Goal: Transaction & Acquisition: Obtain resource

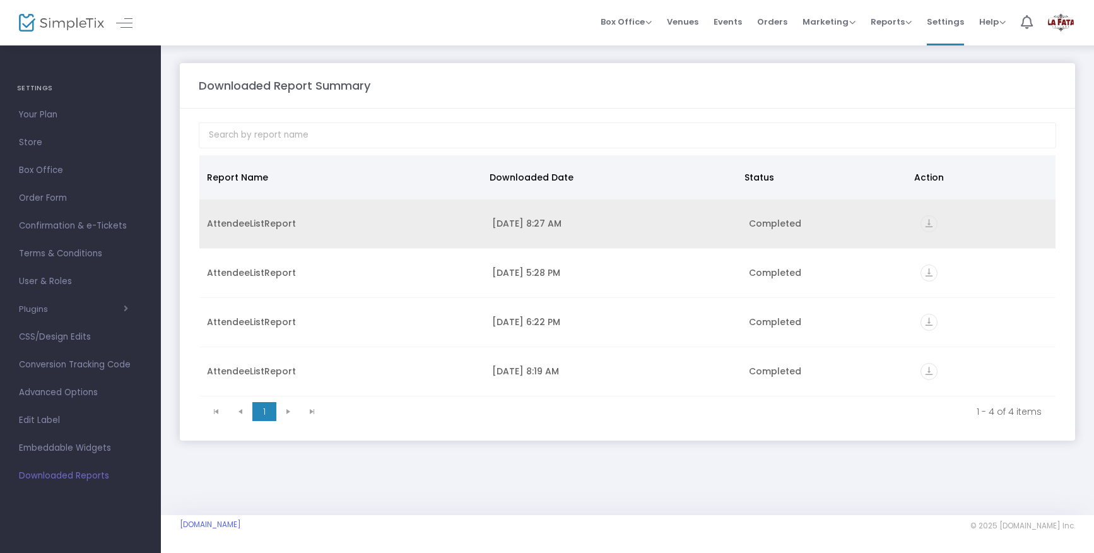
click at [932, 218] on icon "vertical_align_bottom" at bounding box center [928, 223] width 17 height 17
click at [929, 224] on icon "vertical_align_bottom" at bounding box center [928, 223] width 17 height 17
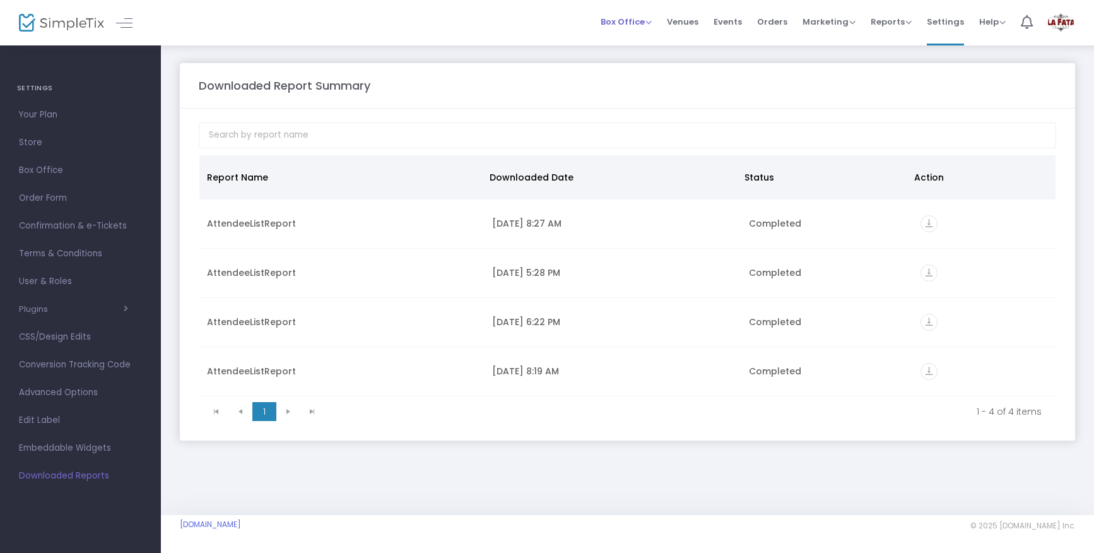
click at [635, 26] on span "Box Office" at bounding box center [626, 22] width 51 height 12
click at [637, 66] on li "Bookings" at bounding box center [646, 67] width 90 height 25
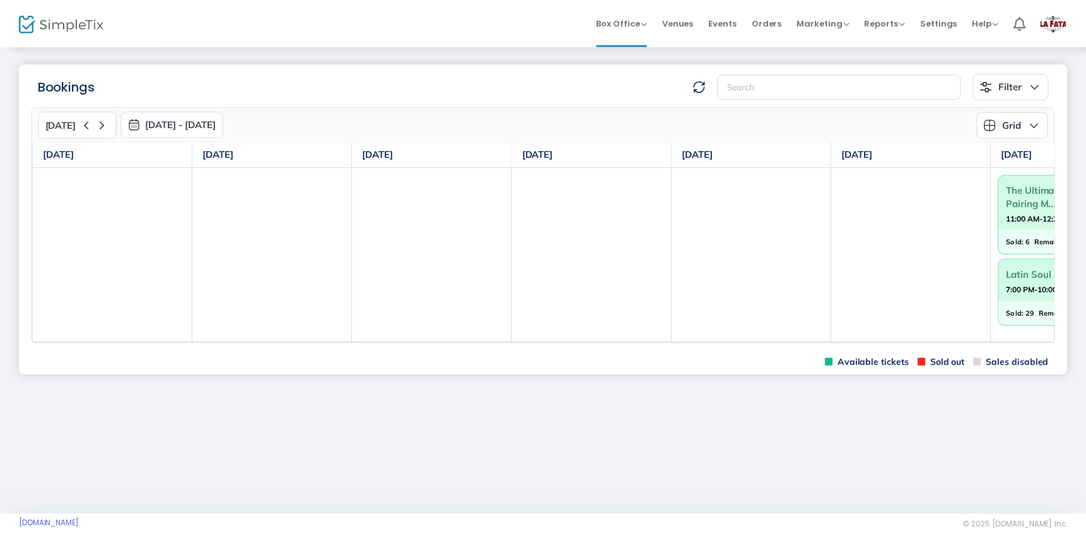
scroll to position [0, 97]
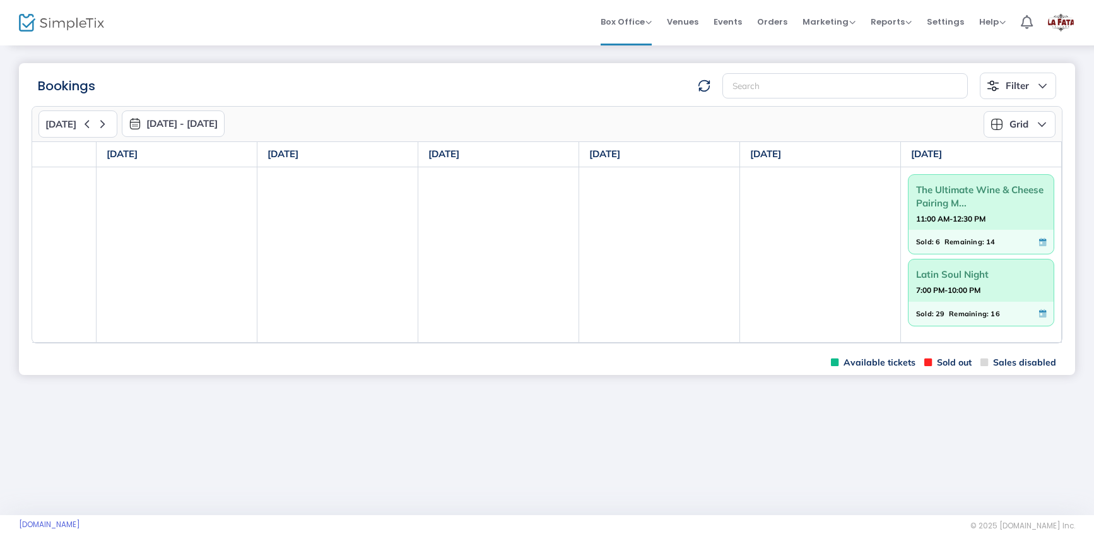
click at [931, 314] on span "Sold:" at bounding box center [925, 314] width 18 height 14
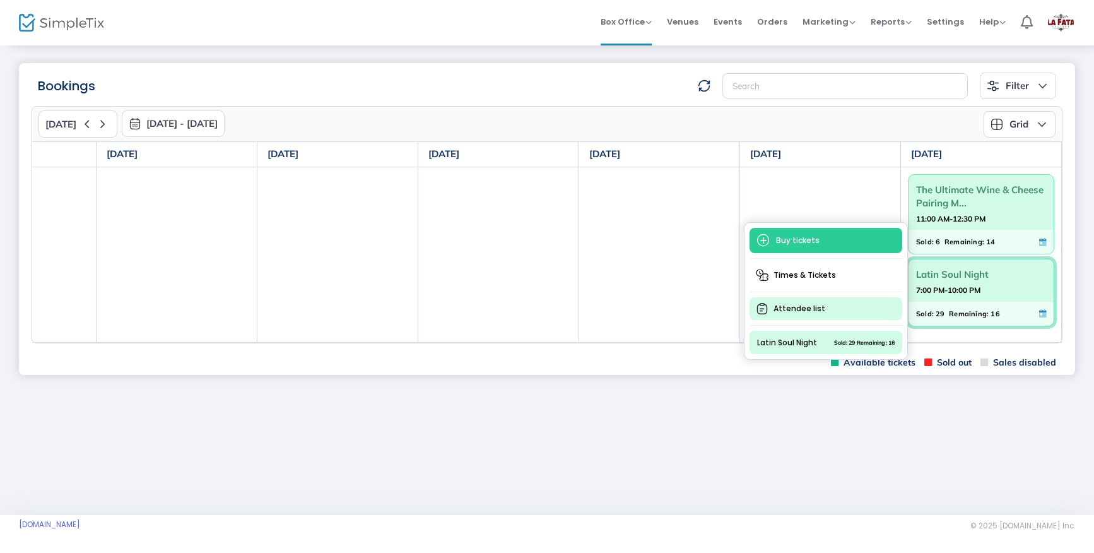
click at [780, 305] on span "Attendee list" at bounding box center [825, 308] width 153 height 23
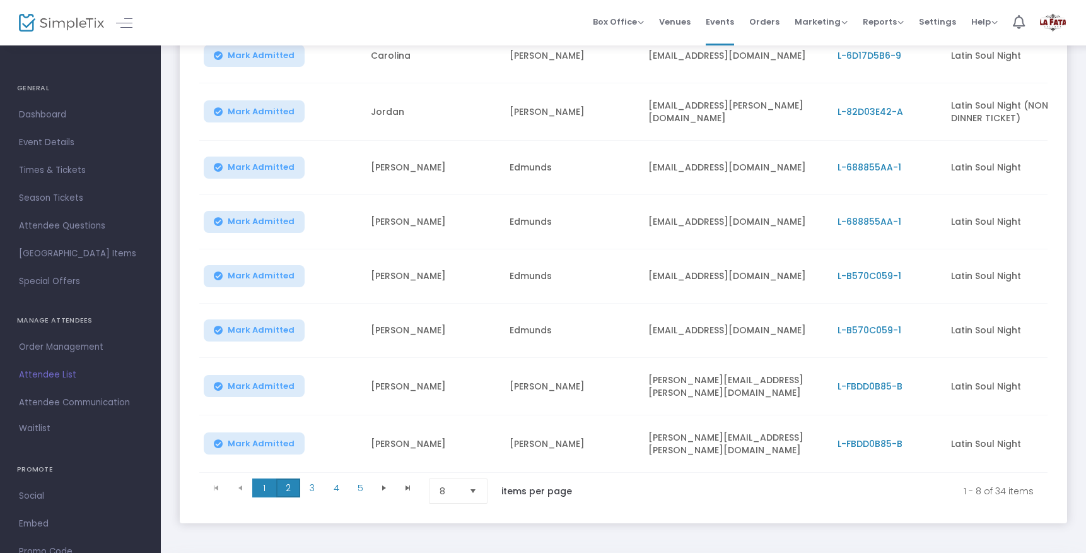
click at [288, 485] on span "2" at bounding box center [288, 487] width 24 height 19
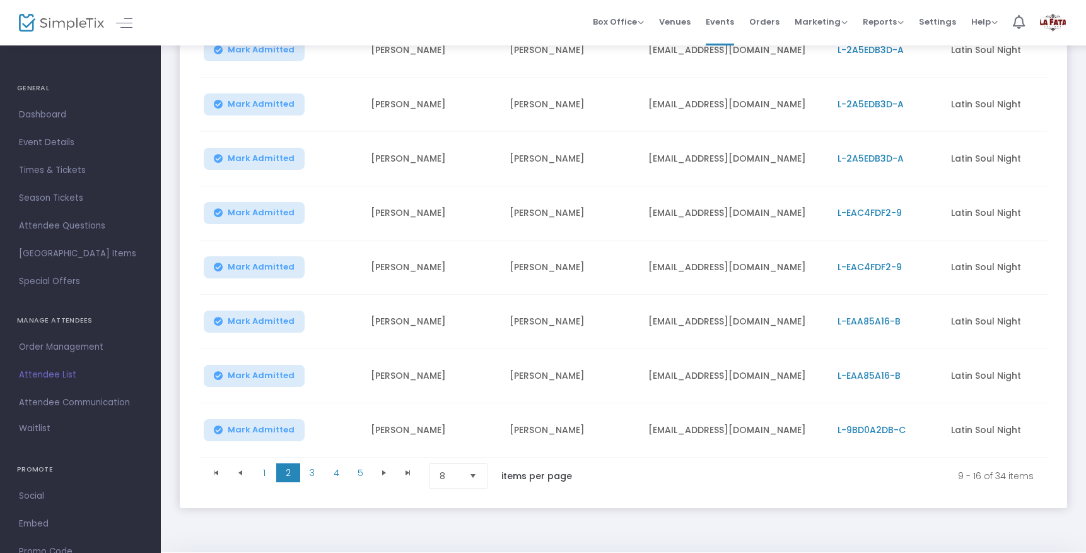
scroll to position [230, 0]
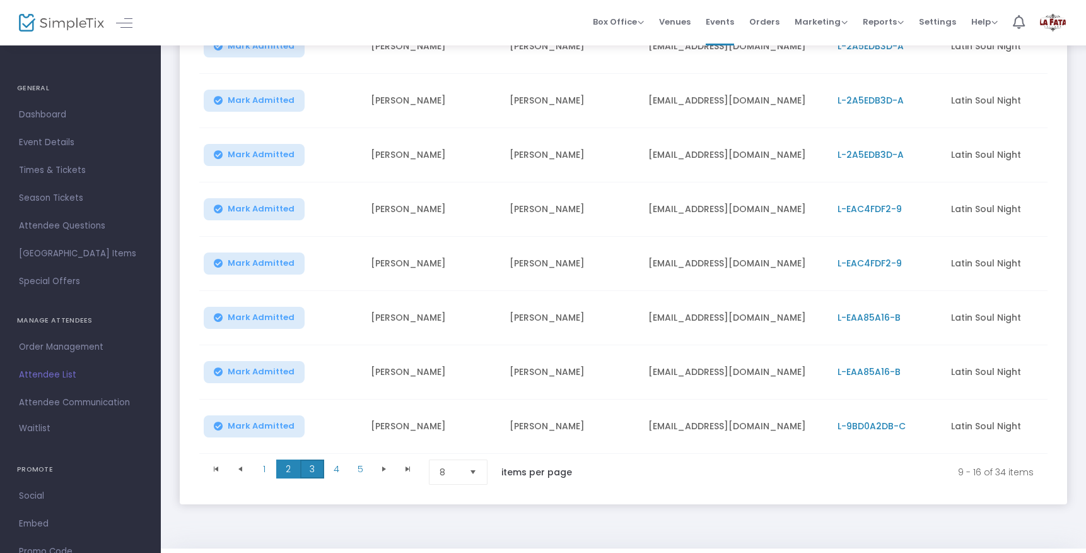
click at [314, 476] on span "3" at bounding box center [312, 468] width 24 height 19
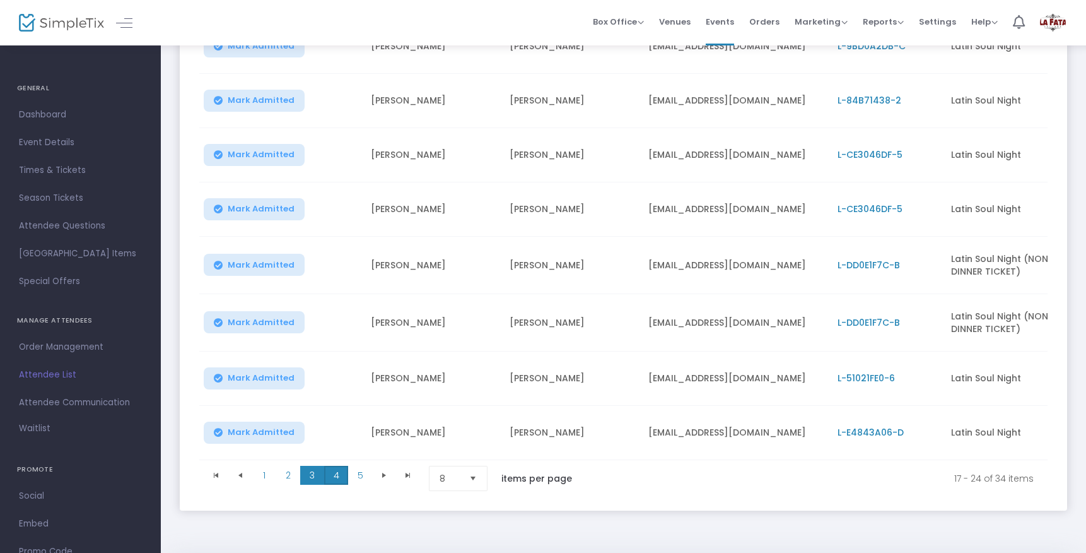
click at [336, 481] on span "4" at bounding box center [336, 475] width 24 height 19
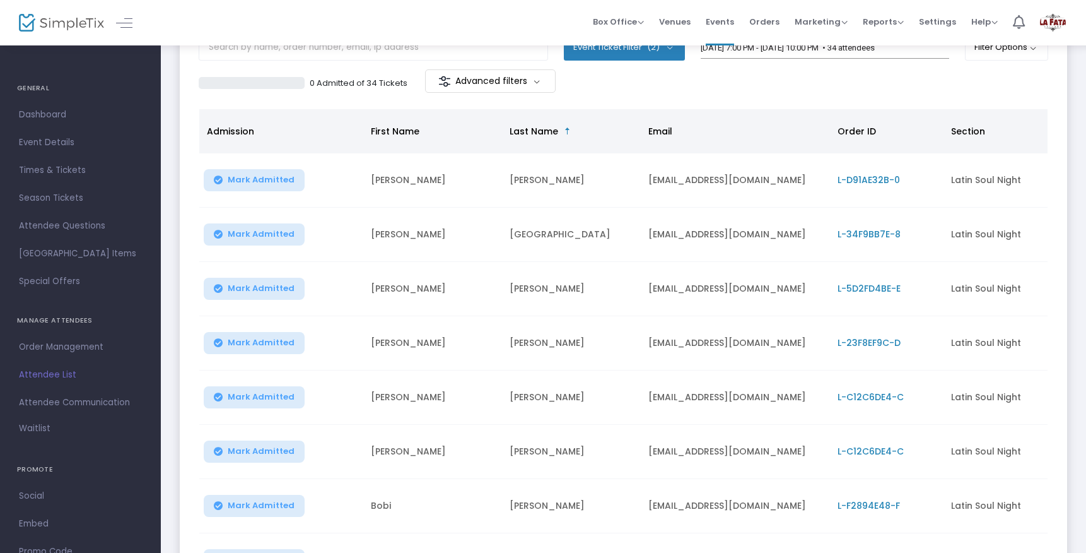
scroll to position [0, 0]
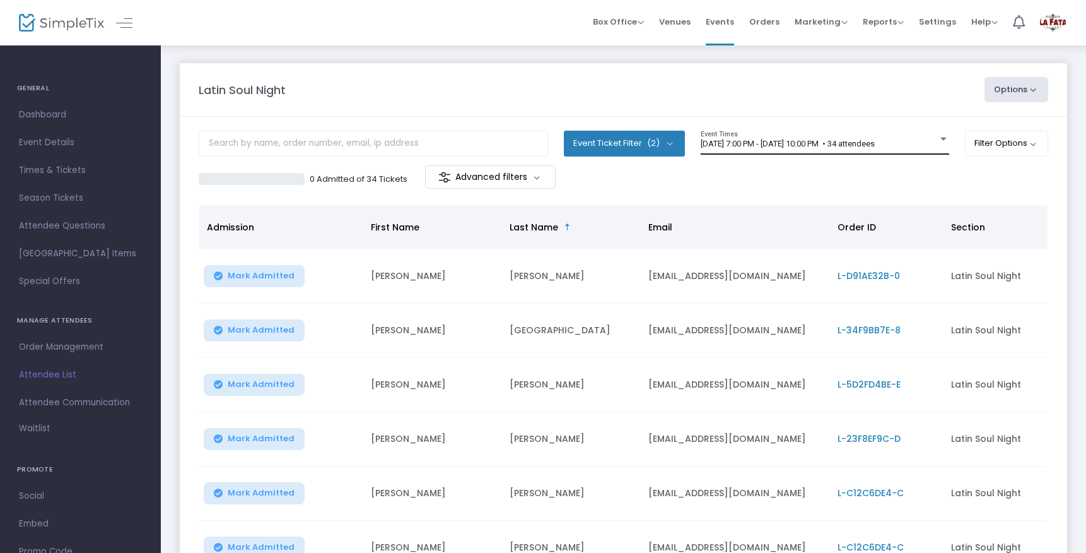
click at [875, 141] on span "[DATE] 7:00 PM - [DATE] 10:00 PM • 34 attendees" at bounding box center [788, 143] width 174 height 9
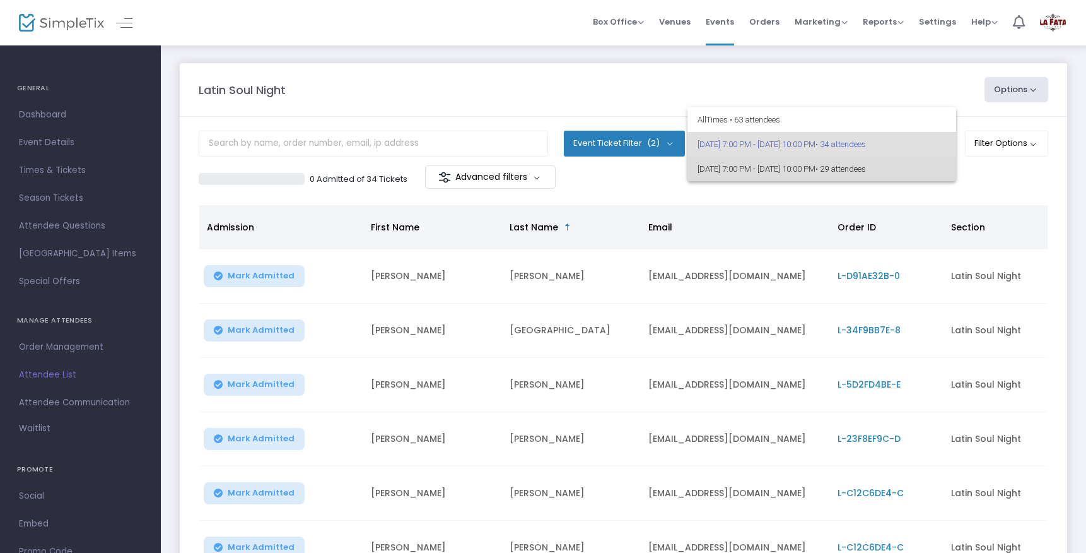
click at [799, 170] on span "[DATE] 7:00 PM - [DATE] 10:00 PM • 29 attendees" at bounding box center [822, 168] width 249 height 25
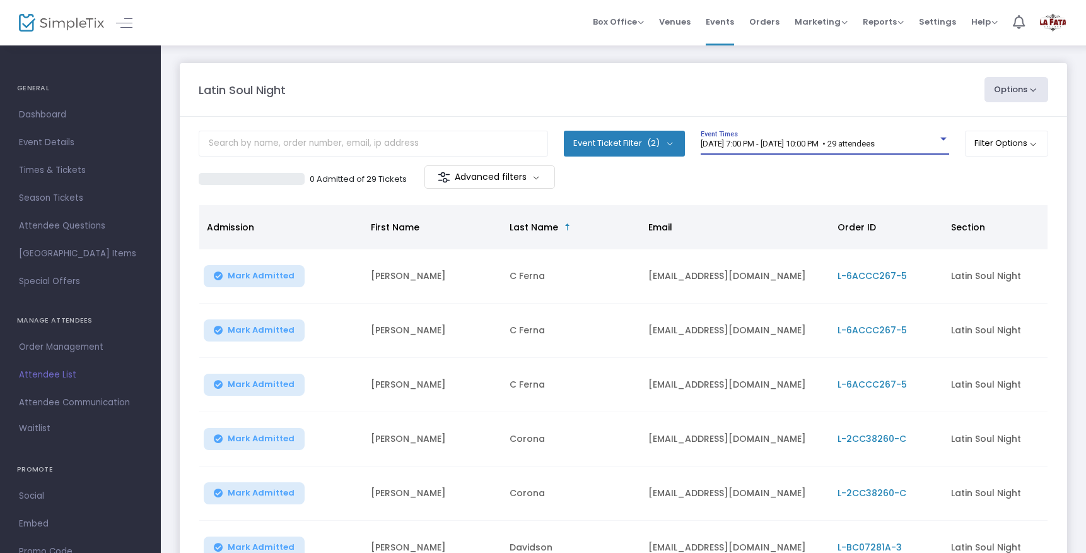
click at [1011, 90] on button "Options" at bounding box center [1017, 89] width 64 height 25
click at [955, 126] on li "Export List" at bounding box center [982, 127] width 116 height 25
radio input "false"
radio input "true"
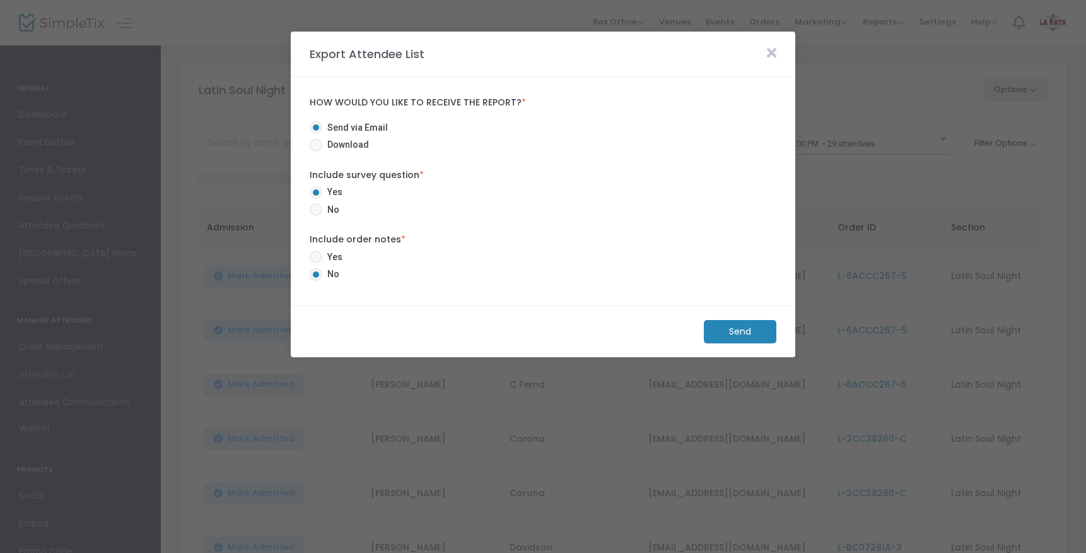
click at [320, 147] on span at bounding box center [316, 145] width 13 height 13
click at [316, 151] on input "Download" at bounding box center [315, 151] width 1 height 1
radio input "true"
click at [707, 324] on m-button "Download" at bounding box center [730, 331] width 94 height 23
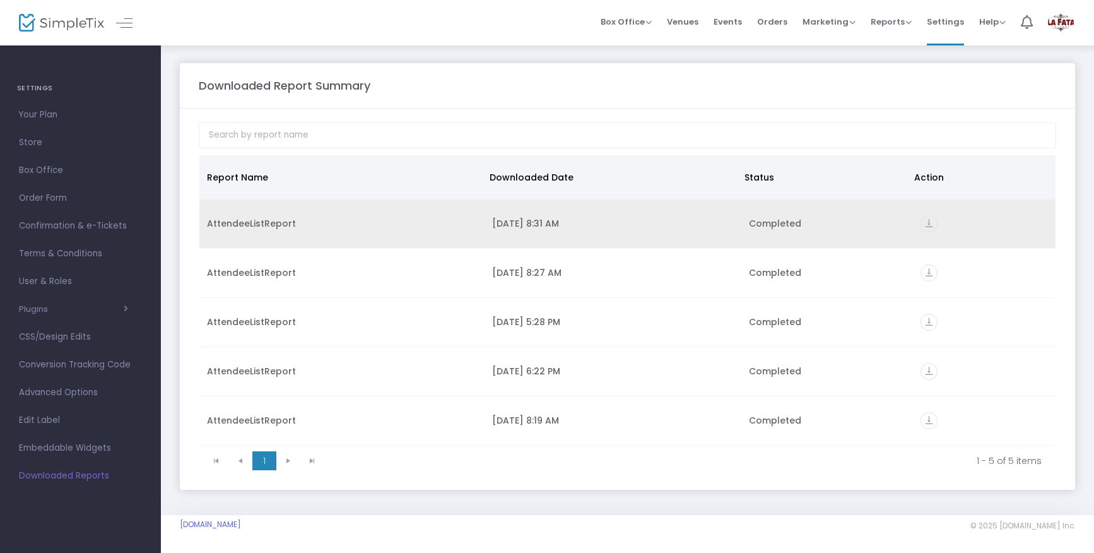
click at [935, 220] on icon "vertical_align_bottom" at bounding box center [928, 223] width 17 height 17
